Goal: Task Accomplishment & Management: Complete application form

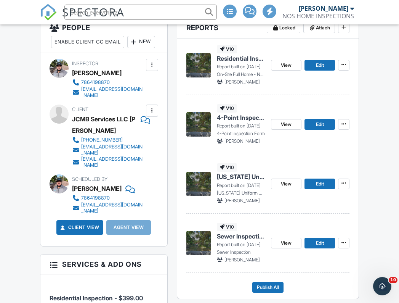
scroll to position [225, 2]
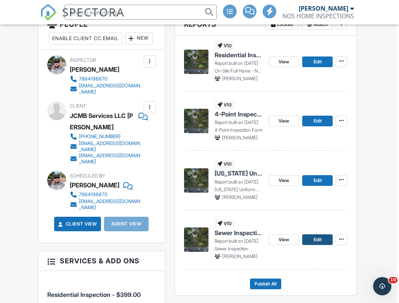
click at [317, 238] on span "Edit" at bounding box center [318, 240] width 8 height 8
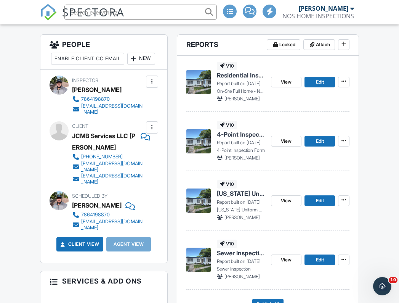
scroll to position [206, 0]
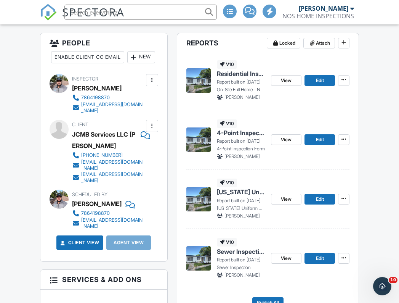
click at [352, 71] on div "v10 Residential Inspection Report Report built on 09/27/2025 On-Site Full Home …" at bounding box center [268, 184] width 182 height 260
click at [347, 76] on span at bounding box center [344, 80] width 8 height 8
click at [367, 112] on div "Quick Publish Copy Delete Report" at bounding box center [330, 117] width 137 height 60
click at [289, 78] on span "View" at bounding box center [286, 81] width 11 height 8
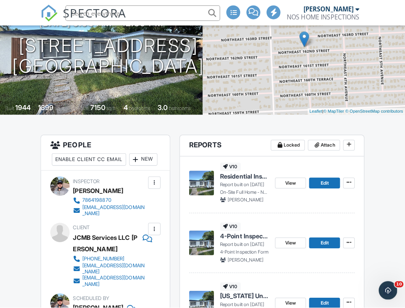
scroll to position [98, 0]
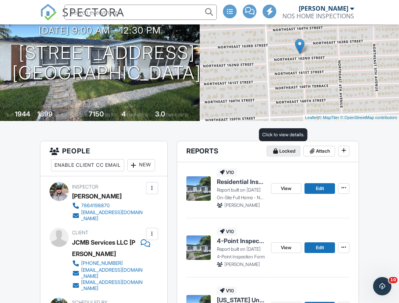
click at [280, 149] on span "Locked" at bounding box center [287, 151] width 16 height 8
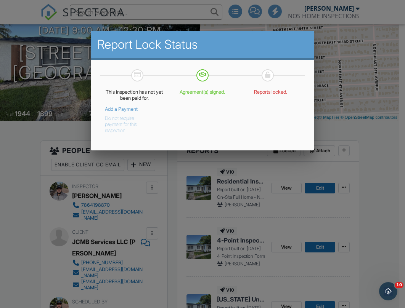
click at [105, 125] on button "Do not require payment for this inspection." at bounding box center [129, 122] width 48 height 21
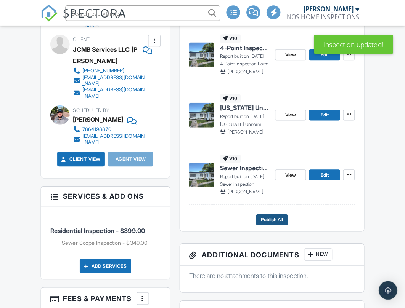
scroll to position [321, 0]
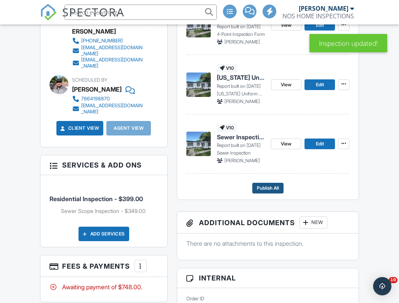
click at [277, 185] on span "Publish All" at bounding box center [268, 188] width 22 height 8
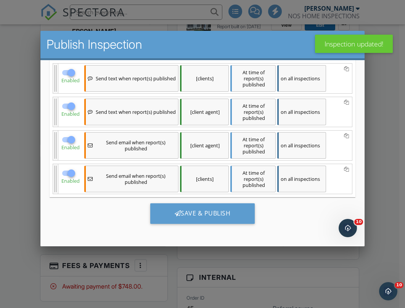
scroll to position [165, 0]
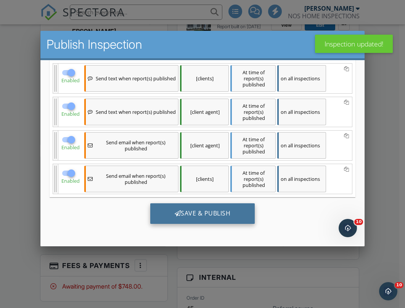
click at [198, 209] on div "Save & Publish" at bounding box center [202, 213] width 105 height 21
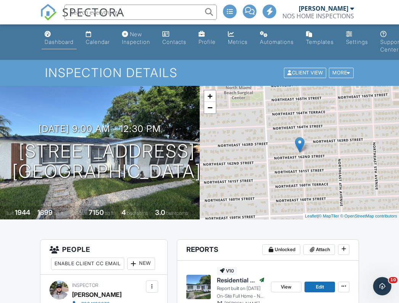
click at [56, 36] on link "Dashboard" at bounding box center [59, 38] width 35 height 22
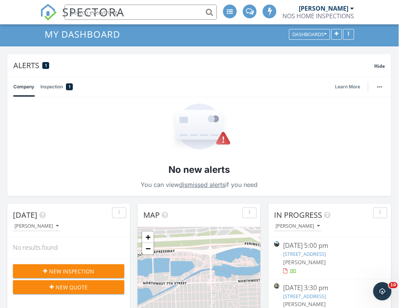
scroll to position [36, 0]
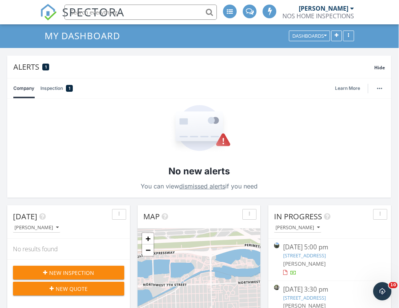
click at [73, 274] on span "New Inspection" at bounding box center [71, 273] width 45 height 8
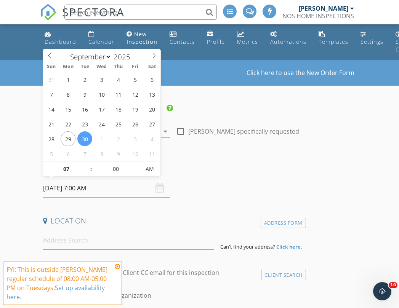
click at [61, 194] on input "[DATE] 7:00 AM" at bounding box center [106, 188] width 127 height 19
type input "[DATE] 7:00 AM"
type input "08"
type input "[DATE] 8:00 AM"
click at [86, 164] on span at bounding box center [87, 166] width 5 height 8
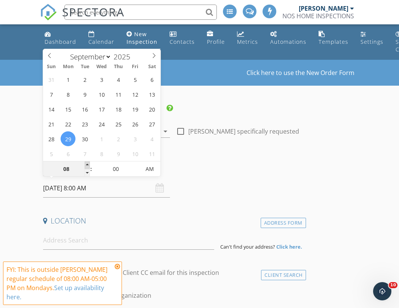
type input "09"
type input "[DATE] 9:00 AM"
click at [86, 164] on span at bounding box center [87, 166] width 5 height 8
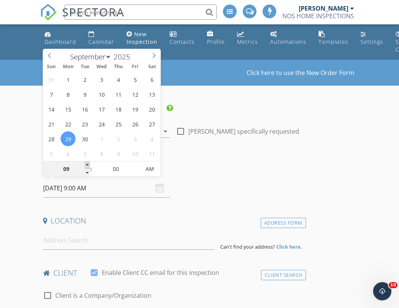
type input "10"
type input "[DATE] 10:00 AM"
click at [86, 164] on span at bounding box center [87, 166] width 5 height 8
type input "09"
type input "09/29/2025 9:00 AM"
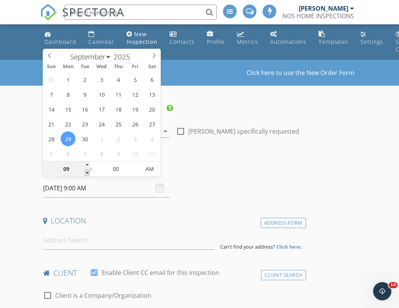
click at [88, 171] on span at bounding box center [87, 173] width 5 height 8
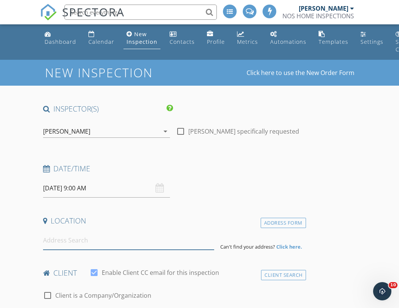
click at [58, 243] on input at bounding box center [128, 240] width 171 height 19
paste input "4111 S Ocean Dr, Unit 2906, Hollywood, FL 33019 MOLD TEST"
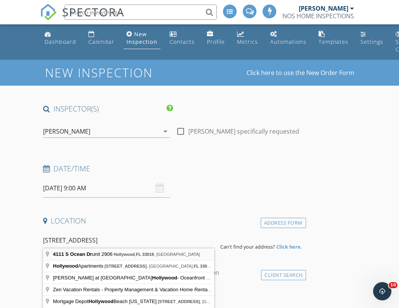
type input "4111 S Ocean Dr unit 2906, Hollywood, FL 33019, USA"
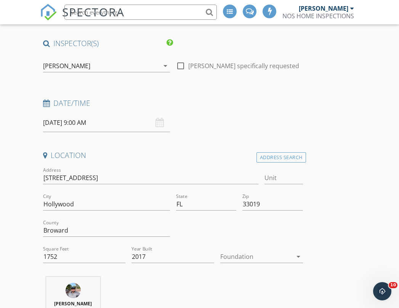
scroll to position [67, 0]
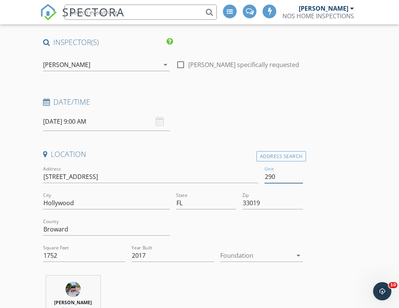
type input "2906"
type input "1129"
type input "2017"
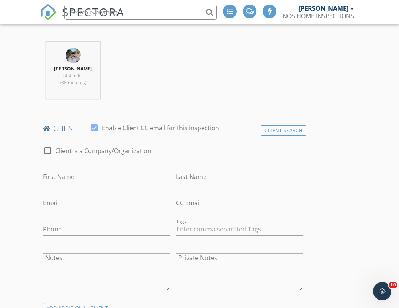
scroll to position [301, 0]
click at [279, 130] on div "Client Search" at bounding box center [283, 130] width 45 height 10
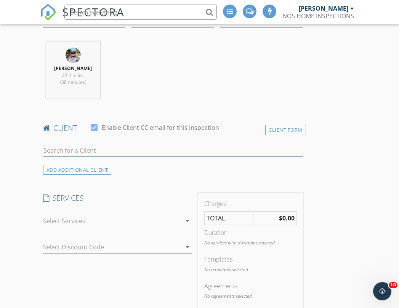
click at [97, 151] on input "text" at bounding box center [173, 150] width 260 height 13
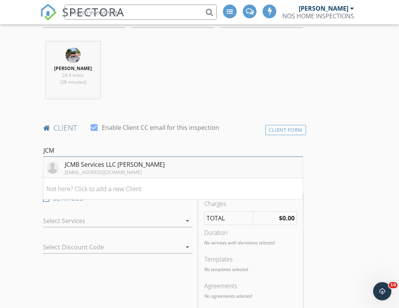
type input "JCM"
click at [70, 169] on div "JCMB Services LLC [PERSON_NAME]" at bounding box center [115, 164] width 100 height 9
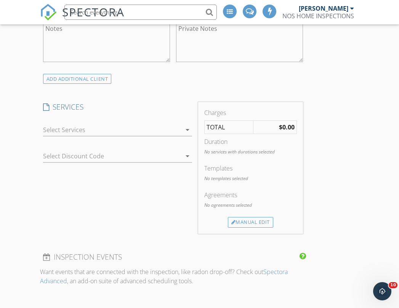
scroll to position [531, 0]
click at [75, 132] on div at bounding box center [112, 129] width 138 height 12
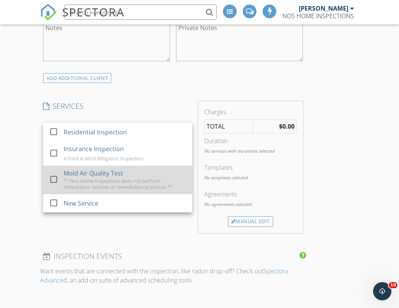
click at [48, 183] on div at bounding box center [53, 179] width 13 height 13
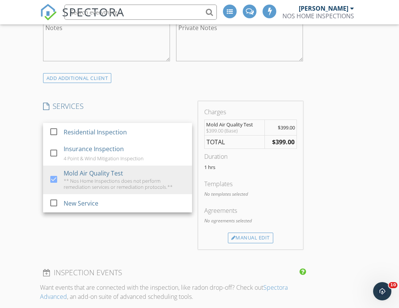
click at [34, 168] on div "New Inspection Click here to use the New Order Form INSPECTOR(S) check_box Nosl…" at bounding box center [199, 235] width 399 height 1412
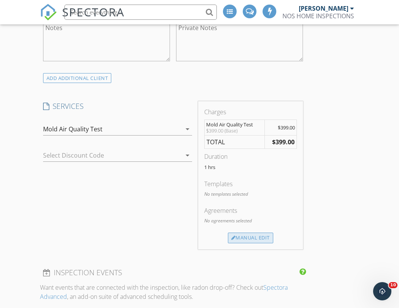
click at [239, 238] on div "Manual Edit" at bounding box center [250, 238] width 45 height 11
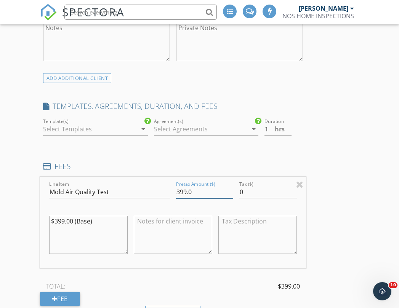
drag, startPoint x: 195, startPoint y: 197, endPoint x: 161, endPoint y: 195, distance: 34.0
click at [161, 195] on div "Line Item Mold Air Quality Test Pretax Amount ($) 399.0 Tax ($) 0 $399.00 (Base)" at bounding box center [173, 223] width 266 height 92
type input "349"
drag, startPoint x: 115, startPoint y: 232, endPoint x: 27, endPoint y: 212, distance: 90.0
click at [27, 212] on div "New Inspection Click here to use the New Order Form INSPECTOR(S) check_box Nosl…" at bounding box center [199, 268] width 399 height 1479
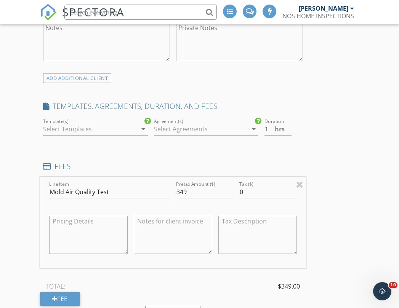
click at [176, 242] on textarea at bounding box center [173, 235] width 79 height 38
click at [135, 226] on textarea "2 AIR 1 SWAB 1 CONTROL" at bounding box center [173, 235] width 79 height 38
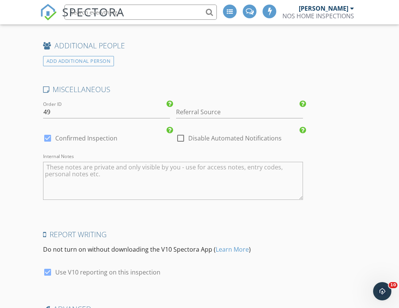
scroll to position [1145, 0]
type textarea "4 SAMPLES 2 AIR 1 SWAB 1 CONTROL"
click at [78, 179] on textarea "Internal Notes" at bounding box center [173, 182] width 260 height 38
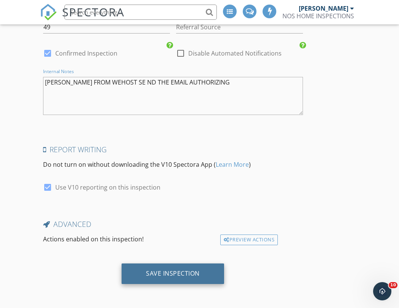
scroll to position [1232, 0]
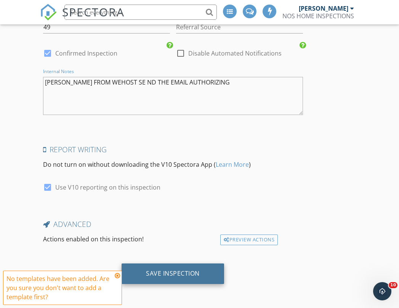
type textarea "LUNA FROM WEHOST SE ND THE EMAIL AUTHORIZING"
click at [154, 272] on div "Save Inspection" at bounding box center [173, 274] width 54 height 8
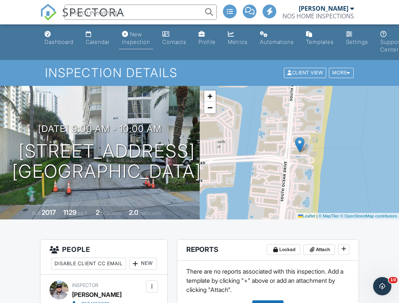
click at [135, 34] on div "New Inspection" at bounding box center [136, 38] width 28 height 14
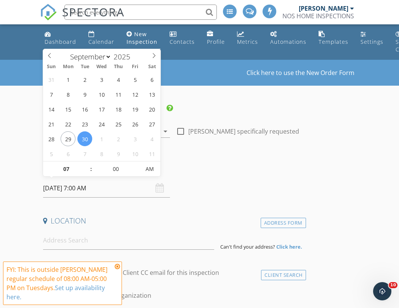
click at [68, 188] on input "[DATE] 7:00 AM" at bounding box center [106, 188] width 127 height 19
type input "[DATE] 7:00 AM"
type input "08"
type input "[DATE] 8:00 AM"
click at [87, 164] on span at bounding box center [87, 166] width 5 height 8
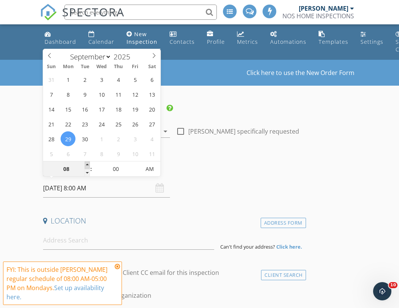
type input "09"
type input "[DATE] 9:00 AM"
click at [87, 164] on span at bounding box center [87, 166] width 5 height 8
type input "10"
type input "[DATE] 10:00 AM"
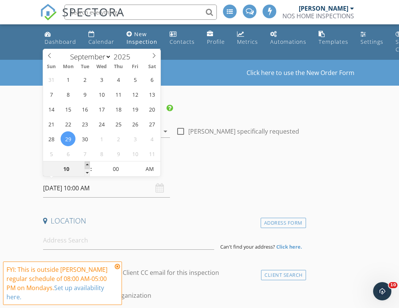
click at [87, 164] on span at bounding box center [87, 166] width 5 height 8
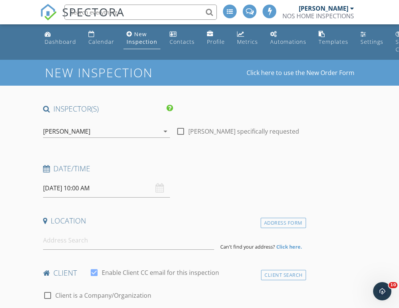
click at [75, 248] on input at bounding box center [128, 240] width 171 height 19
paste input "1611 Euclid Ave Apt 14, Miami Beach, FL 33139 Leak"
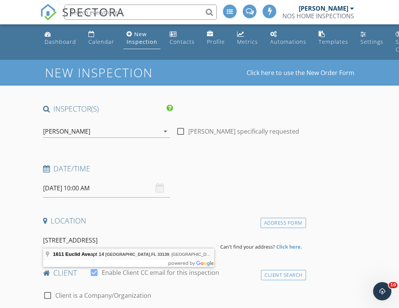
type input "1611 Euclid Ave apt 14, Miami Beach, FL 33139, USA"
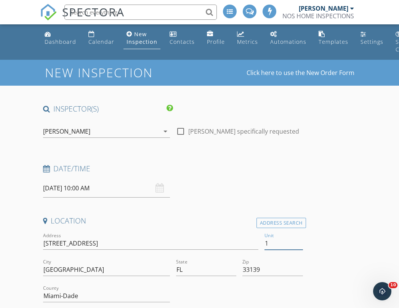
type input "14"
type input "610"
type input "1947"
type input "14"
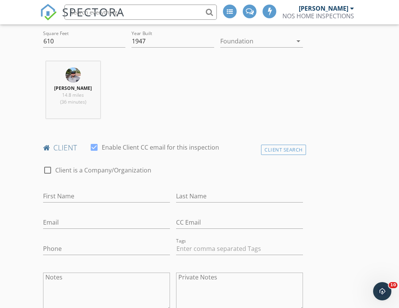
scroll to position [291, 0]
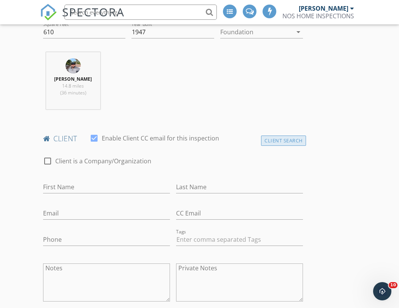
click at [265, 144] on div "Client Search" at bounding box center [283, 141] width 45 height 10
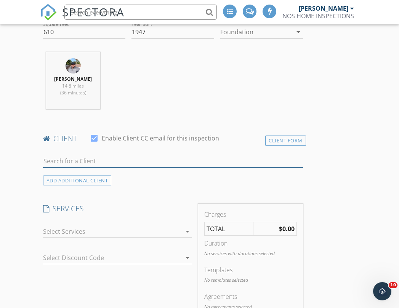
click at [101, 165] on input "text" at bounding box center [173, 161] width 260 height 13
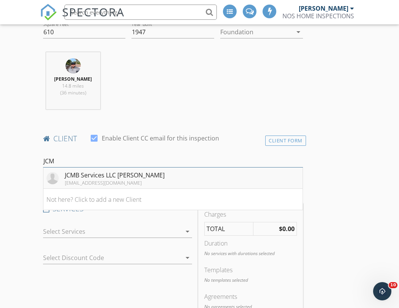
type input "JCM"
click at [133, 186] on div "[EMAIL_ADDRESS][DOMAIN_NAME]" at bounding box center [115, 183] width 100 height 6
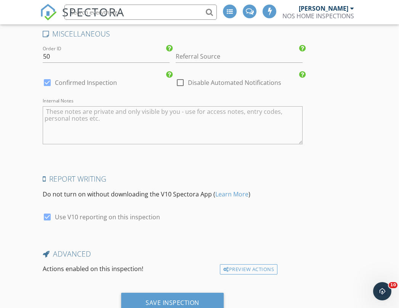
scroll to position [1117, 0]
click at [114, 125] on textarea "Internal Notes" at bounding box center [173, 126] width 260 height 38
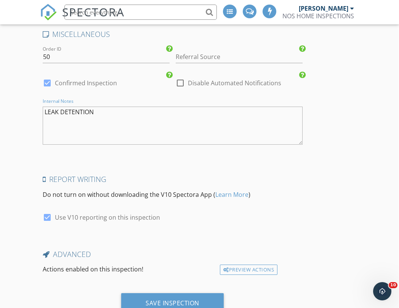
type textarea "LEAK DETENTION"
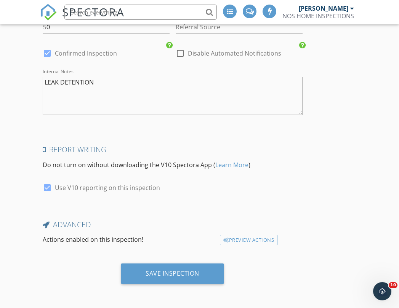
scroll to position [1149, 0]
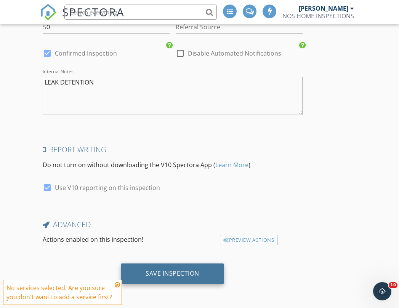
click at [160, 270] on div "Save Inspection" at bounding box center [173, 274] width 54 height 8
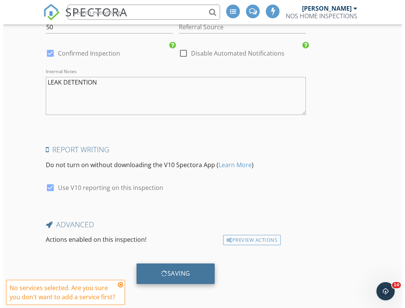
scroll to position [1149, 0]
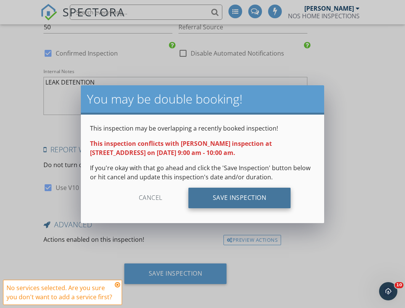
click at [226, 195] on div "Save Inspection" at bounding box center [239, 198] width 103 height 21
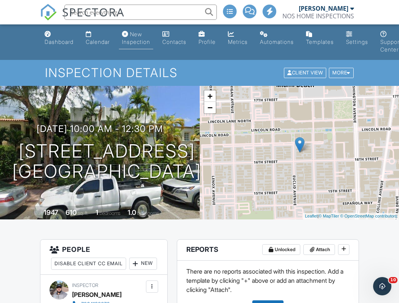
click at [144, 38] on div "New Inspection" at bounding box center [136, 38] width 28 height 14
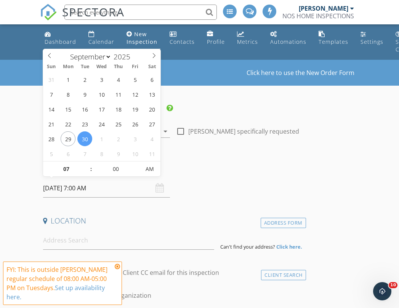
click at [73, 183] on input "[DATE] 7:00 AM" at bounding box center [106, 188] width 127 height 19
type input "[DATE] 7:00 AM"
type input "08"
type input "[DATE] 8:00 AM"
click at [87, 165] on span at bounding box center [87, 166] width 5 height 8
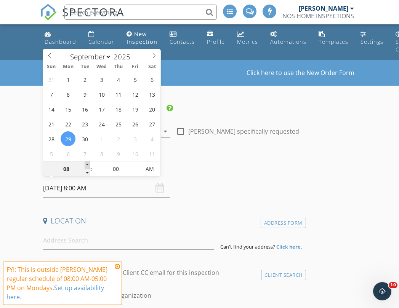
type input "09"
type input "[DATE] 9:00 AM"
click at [87, 165] on span at bounding box center [87, 166] width 5 height 8
type input "10"
type input "[DATE] 10:00 AM"
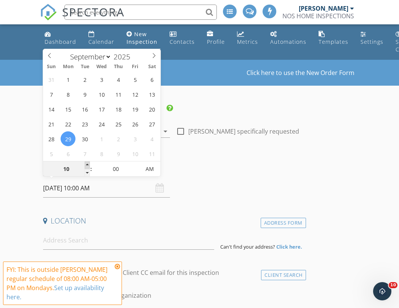
click at [87, 165] on span at bounding box center [87, 166] width 5 height 8
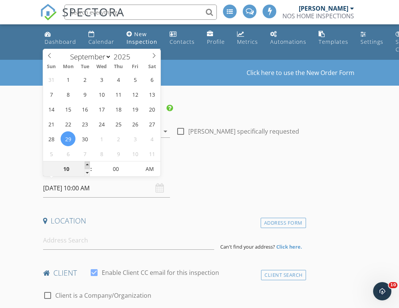
type input "11"
type input "09/29/2025 11:00 AM"
click at [87, 165] on span at bounding box center [87, 166] width 5 height 8
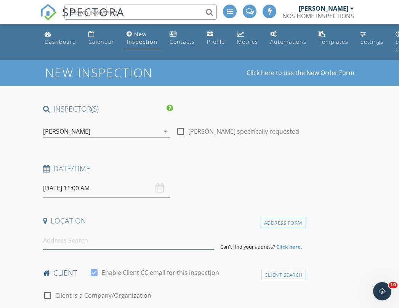
click at [71, 244] on input at bounding box center [128, 240] width 171 height 19
paste input "4286 S Douglas Rd, Miami, FL 33133"
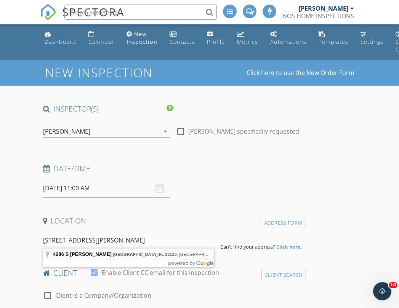
type input "4286 S Douglas Rd, Miami, FL 33133, USA"
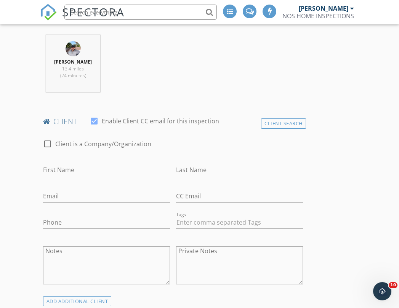
scroll to position [316, 0]
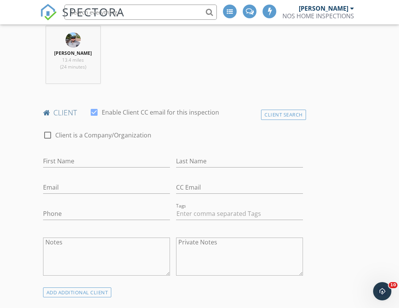
click at [298, 119] on div "Client Search" at bounding box center [283, 115] width 45 height 10
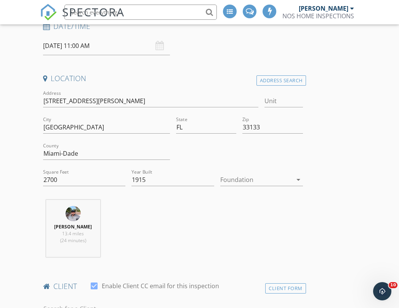
scroll to position [141, 0]
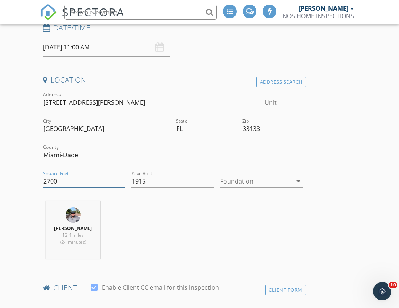
drag, startPoint x: 67, startPoint y: 180, endPoint x: 10, endPoint y: 174, distance: 57.5
type input "750"
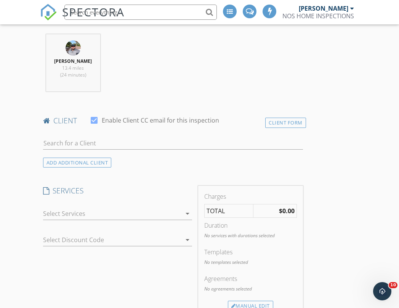
scroll to position [308, 0]
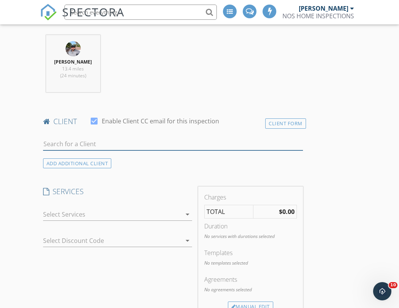
click at [161, 151] on input "text" at bounding box center [173, 144] width 260 height 13
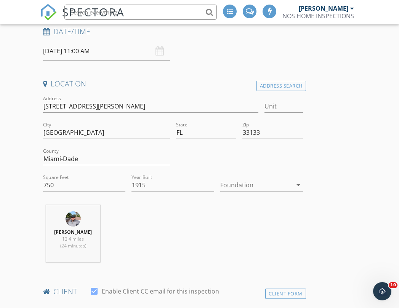
scroll to position [142, 0]
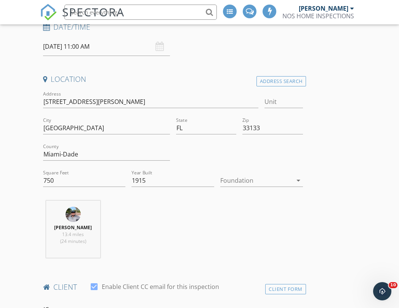
type input "J"
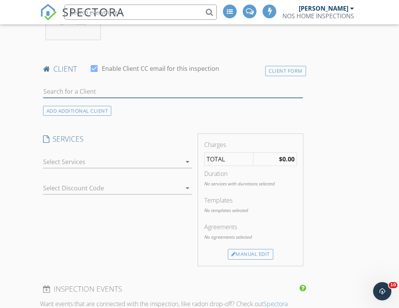
scroll to position [361, 0]
click at [97, 75] on div at bounding box center [94, 68] width 13 height 13
click at [96, 75] on div at bounding box center [94, 68] width 13 height 13
checkbox input "true"
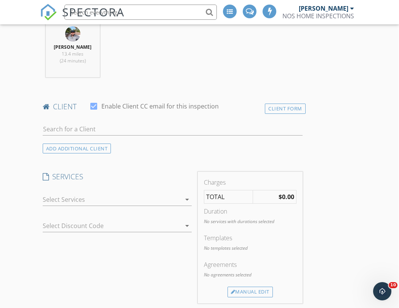
scroll to position [329, 0]
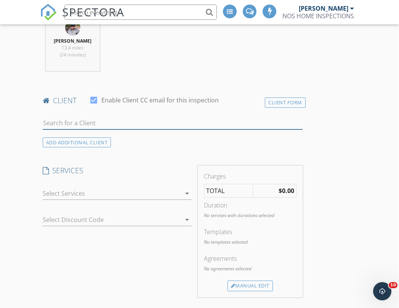
click at [146, 124] on input "text" at bounding box center [173, 123] width 260 height 13
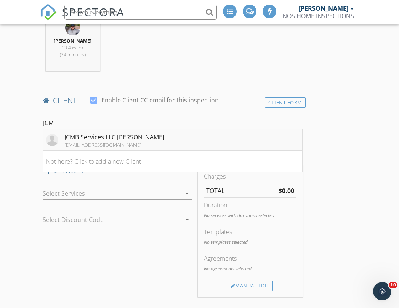
type input "JCM"
click at [131, 148] on div "nicolasluongo@gmail.com" at bounding box center [114, 145] width 100 height 6
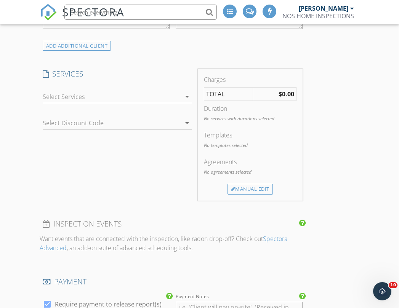
scroll to position [569, 0]
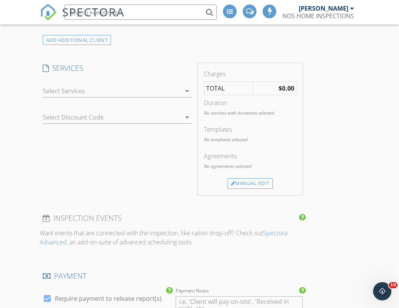
click at [56, 97] on div at bounding box center [112, 91] width 138 height 12
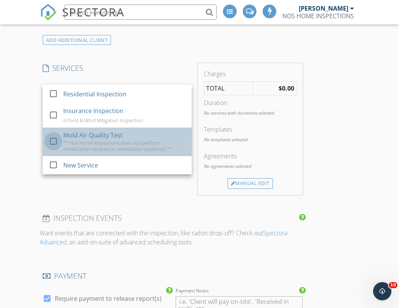
click at [51, 141] on div at bounding box center [53, 141] width 13 height 13
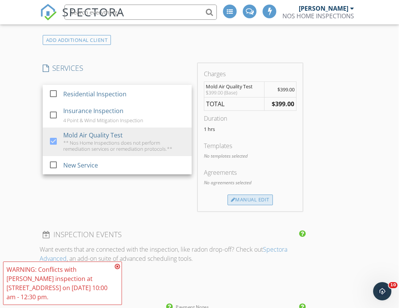
click at [249, 205] on div "Manual Edit" at bounding box center [250, 200] width 45 height 11
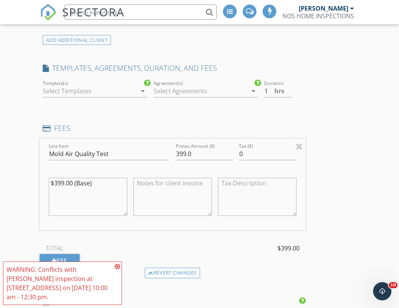
drag, startPoint x: 108, startPoint y: 188, endPoint x: 27, endPoint y: 186, distance: 80.9
click at [27, 186] on div "New Inspection Click here to use the New Order Form INSPECTOR(S) check_box Nosl…" at bounding box center [199, 230] width 399 height 1479
drag, startPoint x: 198, startPoint y: 156, endPoint x: 136, endPoint y: 155, distance: 62.2
click at [136, 155] on div "Line Item Mold Air Quality Test Pretax Amount ($) 399.0 Tax ($) 0" at bounding box center [173, 185] width 266 height 92
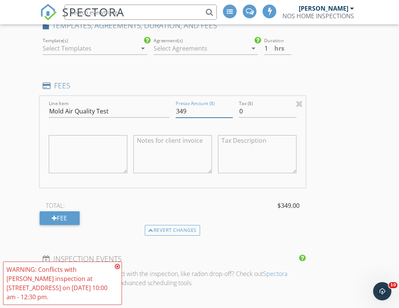
scroll to position [618, 1]
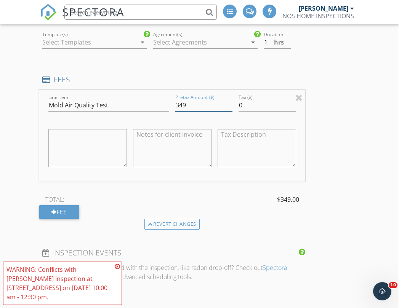
type input "349"
click at [167, 157] on textarea at bounding box center [172, 148] width 79 height 38
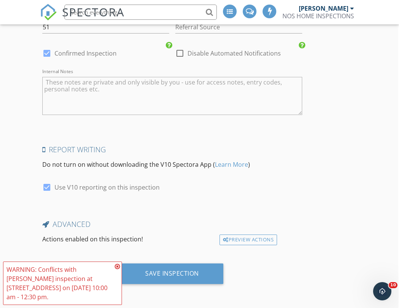
scroll to position [1232, 1]
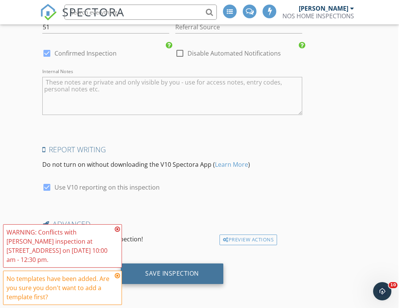
type textarea "3 SAMPLES 1 AIR 1 SWAB 1 CONTROL ONLY TESTING GARAGE 750 SQFT"
click at [187, 276] on div "Save Inspection" at bounding box center [172, 274] width 54 height 8
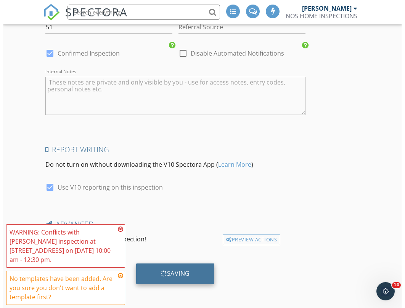
scroll to position [1232, 0]
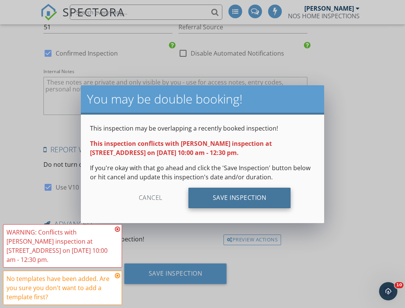
click at [258, 198] on div "Save Inspection" at bounding box center [239, 198] width 103 height 21
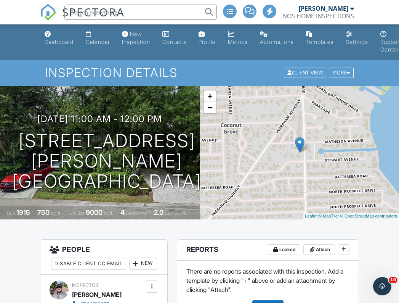
click at [49, 39] on div "Dashboard" at bounding box center [59, 42] width 29 height 6
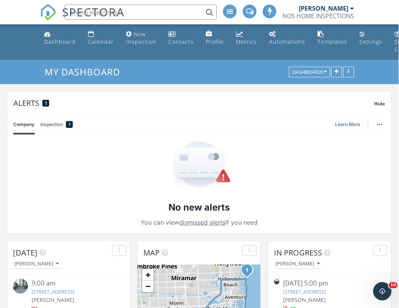
scroll to position [0, 0]
click at [85, 35] on link "Calendar" at bounding box center [101, 38] width 32 height 22
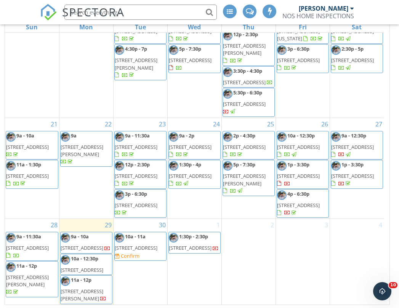
scroll to position [262, 0]
click at [393, 195] on div "New Calendar View September 2025 today list day week cal wk 4 wk month Sun Mon …" at bounding box center [200, 142] width 390 height 326
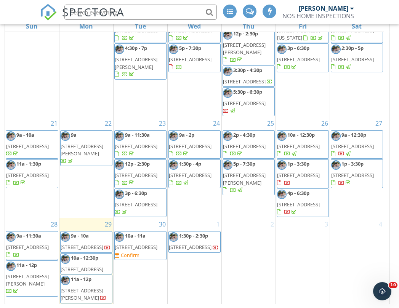
scroll to position [116, 0]
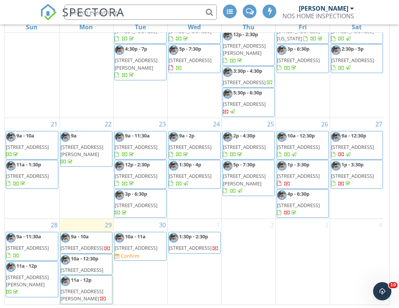
click at [398, 193] on div "New Calendar View September 2025 today list day week cal wk 4 wk month Sun Mon …" at bounding box center [199, 140] width 399 height 340
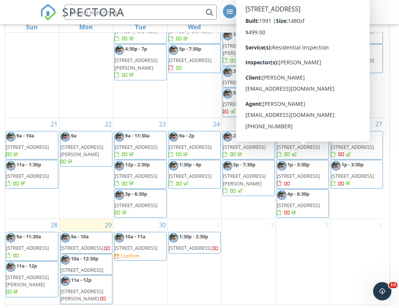
scroll to position [262, 0]
click at [321, 170] on span "1p - 3:30p 301 NW 207th Ave, Pembroke Pines 33029" at bounding box center [302, 174] width 51 height 27
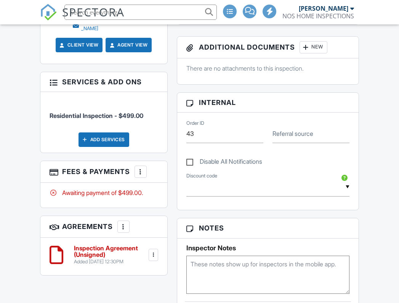
scroll to position [433, 2]
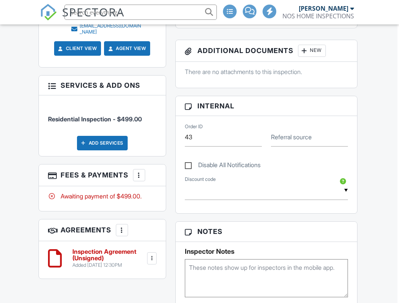
click at [140, 179] on div at bounding box center [139, 175] width 8 height 8
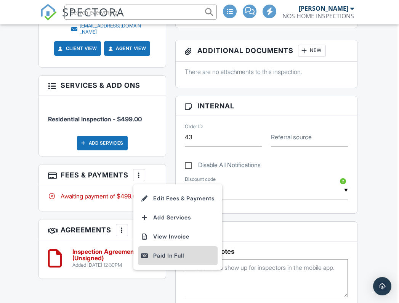
click at [148, 259] on div at bounding box center [145, 256] width 8 height 8
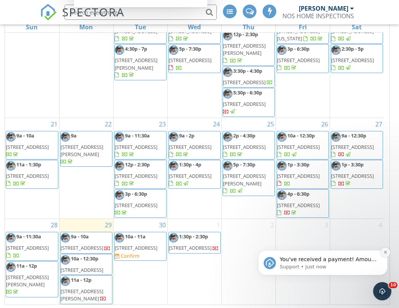
click at [386, 257] on button "Dismiss notification" at bounding box center [385, 253] width 10 height 10
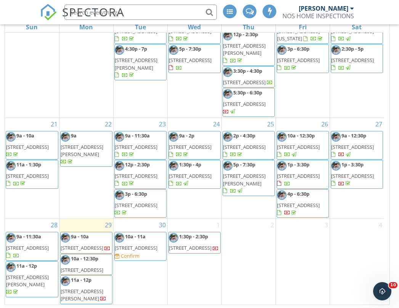
click at [313, 203] on span "4p - 6:30p 3800 SW 68th Ave, Miami 33155" at bounding box center [302, 204] width 51 height 27
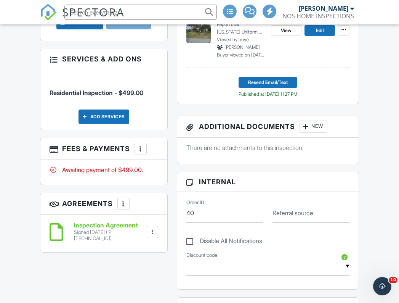
scroll to position [422, 0]
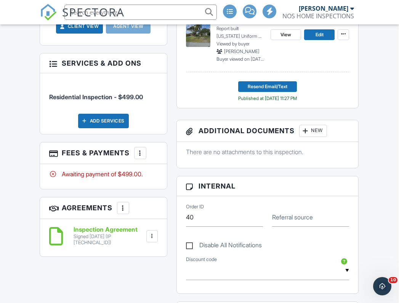
click at [141, 159] on div "More" at bounding box center [140, 153] width 12 height 12
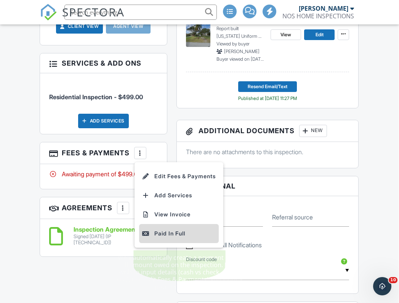
click at [157, 235] on div "Paid In Full" at bounding box center [179, 233] width 74 height 9
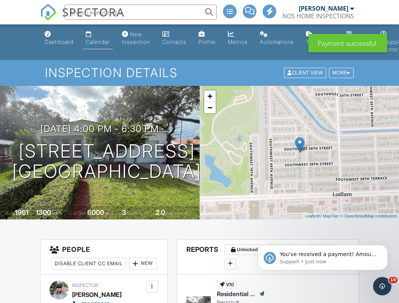
click at [99, 44] on div "Calendar" at bounding box center [98, 42] width 24 height 6
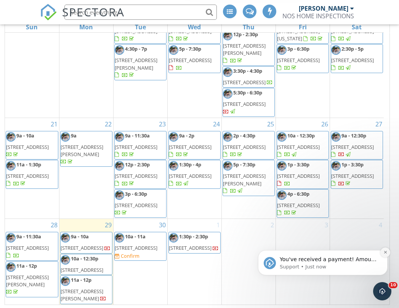
click at [384, 251] on icon "Dismiss notification" at bounding box center [386, 252] width 4 height 4
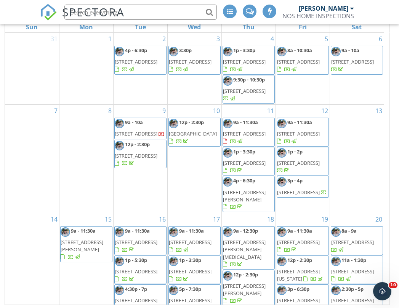
click at [327, 7] on div "[PERSON_NAME]" at bounding box center [324, 9] width 50 height 8
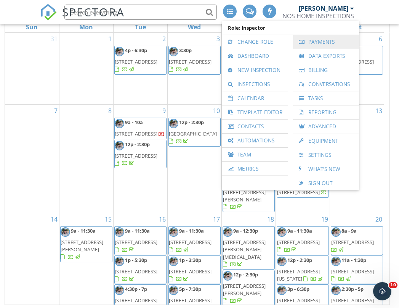
click at [315, 43] on link "Payments" at bounding box center [326, 42] width 58 height 14
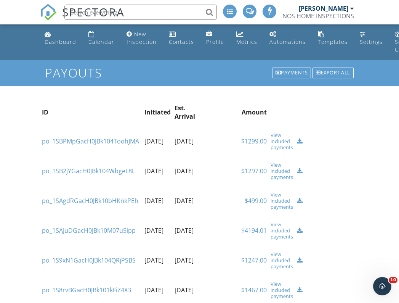
click at [59, 36] on link "Dashboard" at bounding box center [61, 38] width 38 height 22
